Goal: Entertainment & Leisure: Consume media (video, audio)

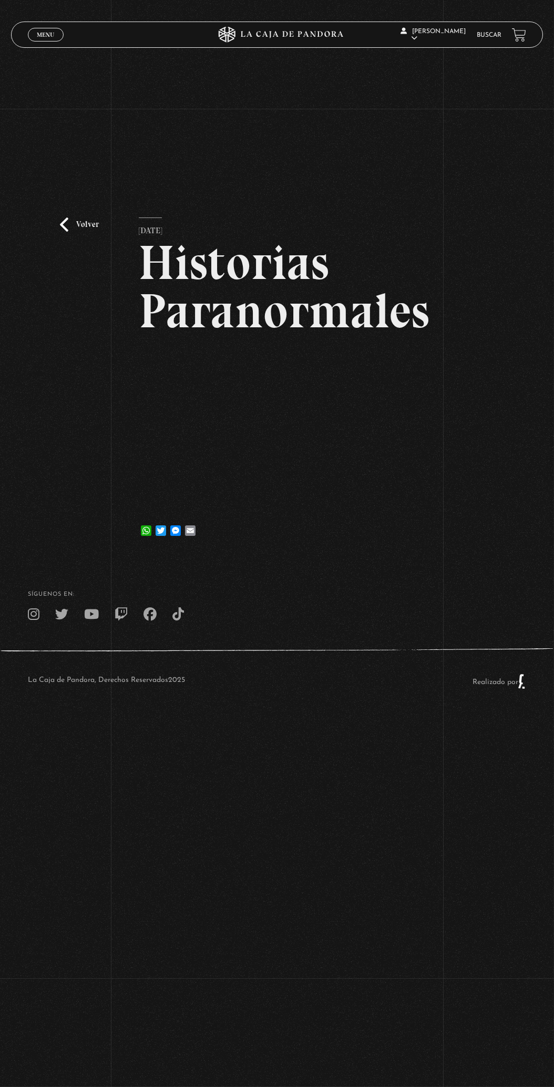
click at [436, 498] on div "Volver [DATE] Historias Paranormales WhatsApp Twitter Messenger Email" at bounding box center [277, 332] width 554 height 446
click at [424, 522] on div "Volver [DATE] Historias Paranormales WhatsApp Twitter Messenger Email" at bounding box center [277, 332] width 554 height 446
click at [422, 515] on div "Volver [DATE] Historias Paranormales WhatsApp Twitter Messenger Email" at bounding box center [277, 332] width 554 height 446
click at [420, 519] on div "Volver [DATE] Historias Paranormales WhatsApp Twitter Messenger Email" at bounding box center [277, 332] width 554 height 446
click at [424, 515] on div "Volver [DATE] Historias Paranormales WhatsApp Twitter Messenger Email" at bounding box center [277, 332] width 554 height 446
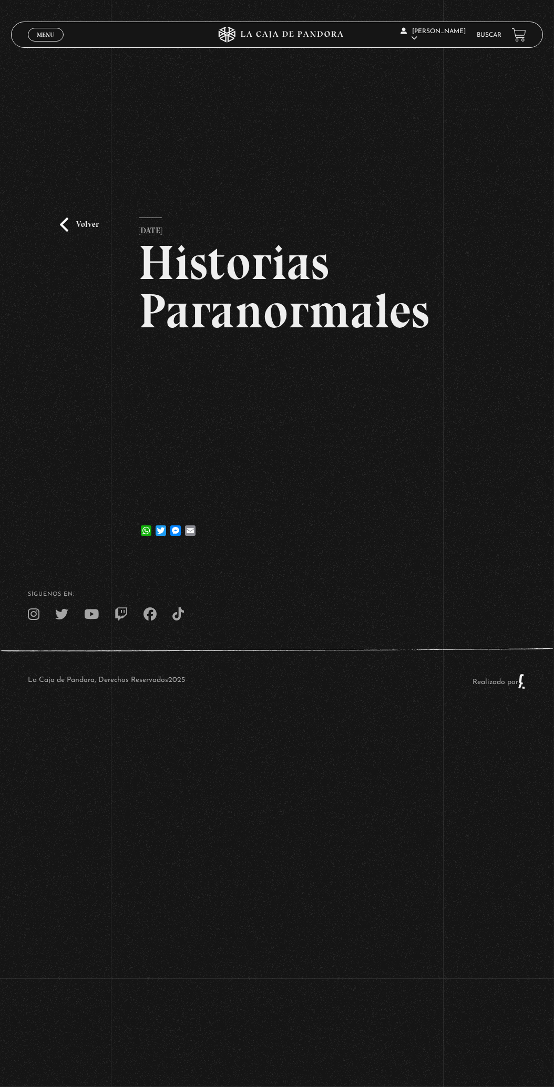
click at [419, 523] on div "Volver [DATE] Historias Paranormales WhatsApp Twitter Messenger Email" at bounding box center [277, 332] width 554 height 446
click at [418, 518] on div "Volver [DATE] Historias Paranormales WhatsApp Twitter Messenger Email" at bounding box center [277, 332] width 554 height 446
click at [423, 522] on div "Volver [DATE] Historias Paranormales WhatsApp Twitter Messenger Email" at bounding box center [277, 332] width 554 height 446
click at [416, 512] on div "Volver [DATE] Historias Paranormales WhatsApp Twitter Messenger Email" at bounding box center [277, 332] width 554 height 446
click at [417, 504] on div "Volver [DATE] Historias Paranormales WhatsApp Twitter Messenger Email" at bounding box center [277, 332] width 554 height 446
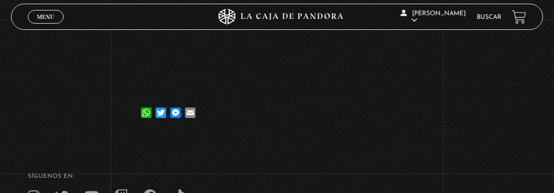
scroll to position [245, 0]
